Goal: Task Accomplishment & Management: Manage account settings

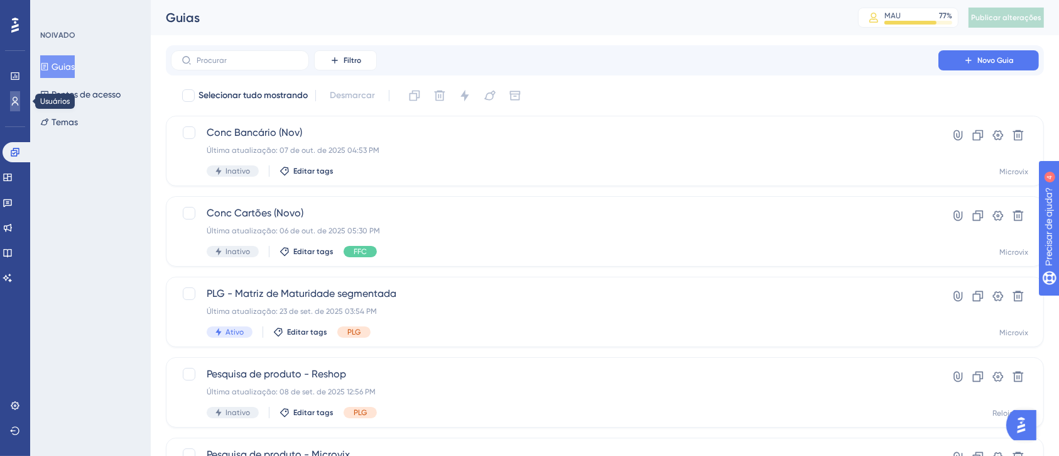
click at [10, 109] on link at bounding box center [15, 101] width 10 height 20
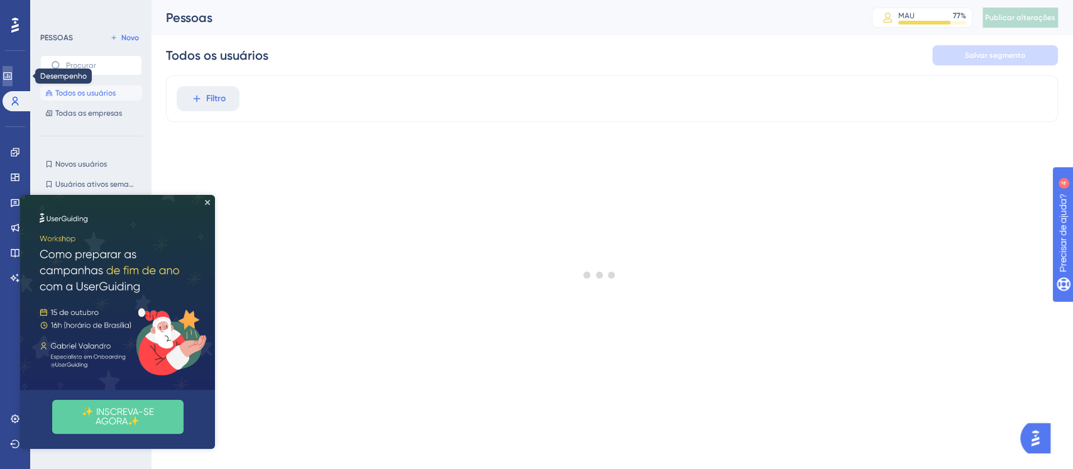
click at [13, 78] on icon at bounding box center [8, 76] width 10 height 10
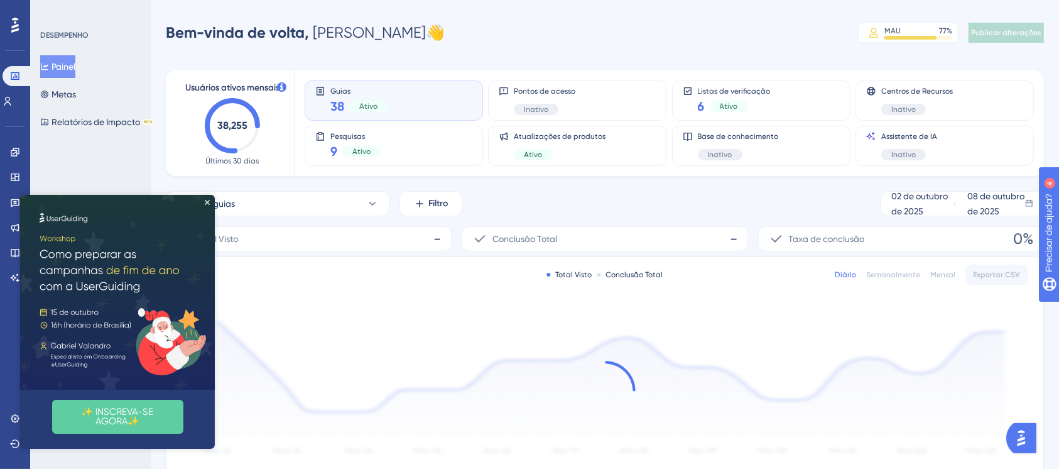
click at [210, 199] on img at bounding box center [117, 291] width 195 height 195
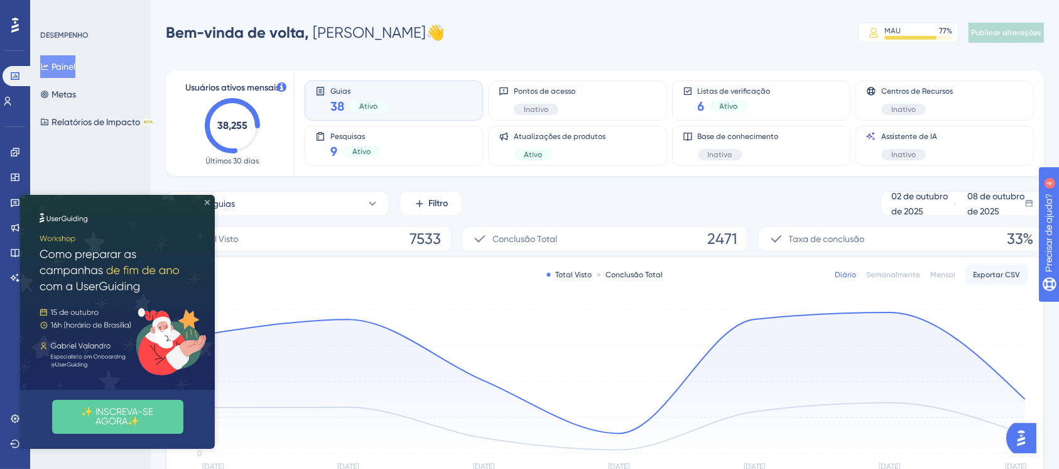
click at [209, 201] on icon "Fechar visualização" at bounding box center [207, 201] width 5 height 5
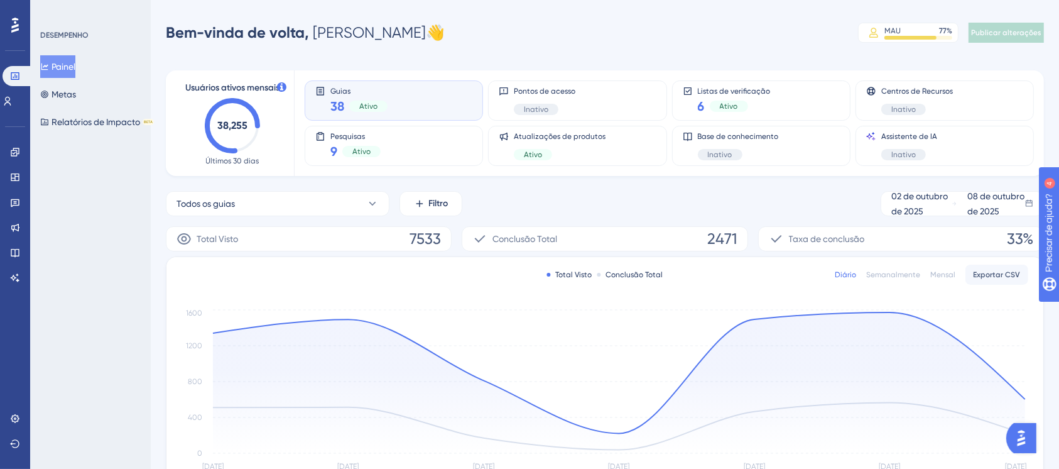
click at [254, 112] on circle at bounding box center [232, 126] width 50 height 50
click at [18, 418] on icon at bounding box center [15, 418] width 10 height 10
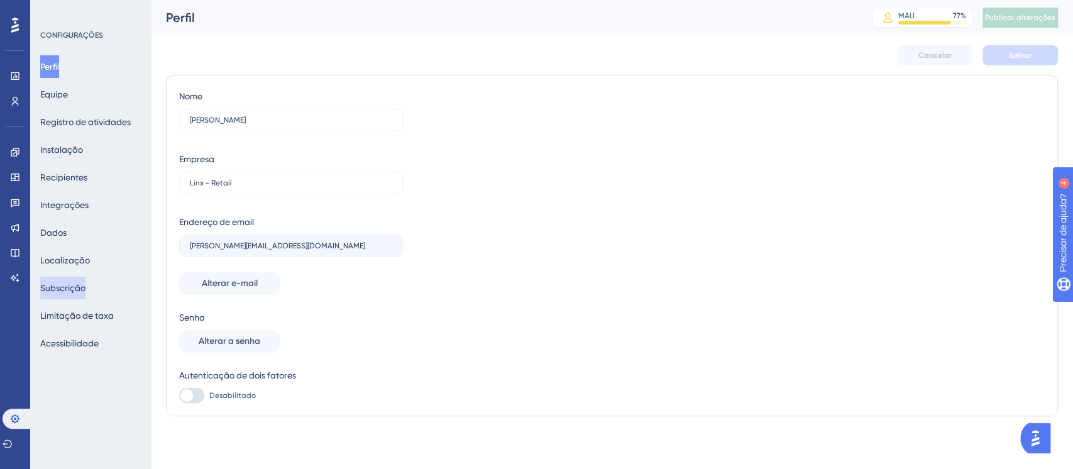
click at [75, 288] on font "Subscrição" at bounding box center [62, 288] width 45 height 10
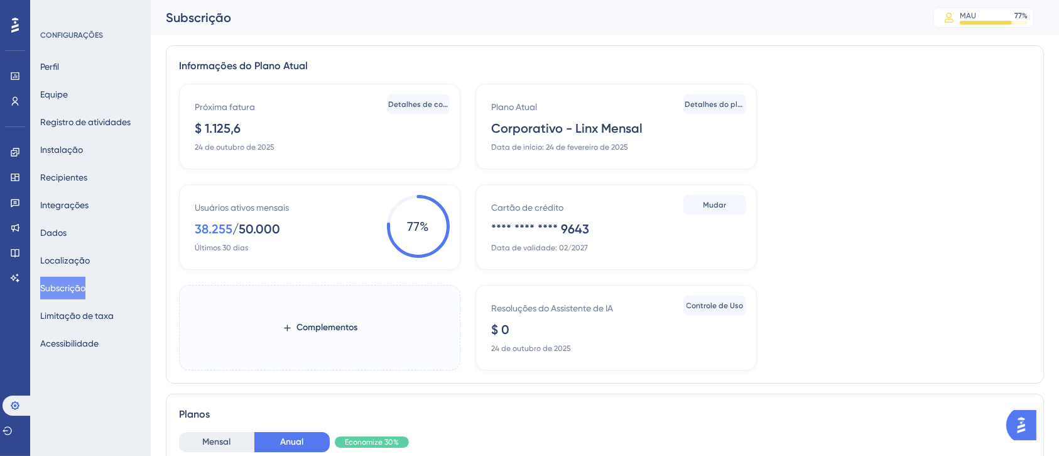
click at [396, 234] on span "77 %" at bounding box center [418, 226] width 63 height 63
click at [391, 115] on div "Próxima fatura $ 1.125,6 24 de outubro de 2025" at bounding box center [322, 125] width 255 height 53
click at [400, 102] on font "Detalhes de cobrança" at bounding box center [428, 104] width 81 height 9
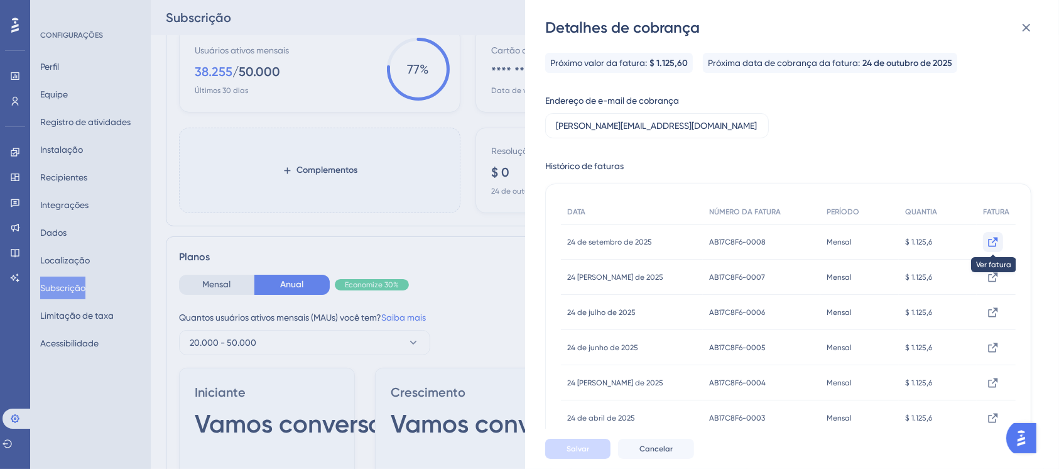
click at [988, 239] on icon at bounding box center [993, 242] width 13 height 13
